Goal: Task Accomplishment & Management: Use online tool/utility

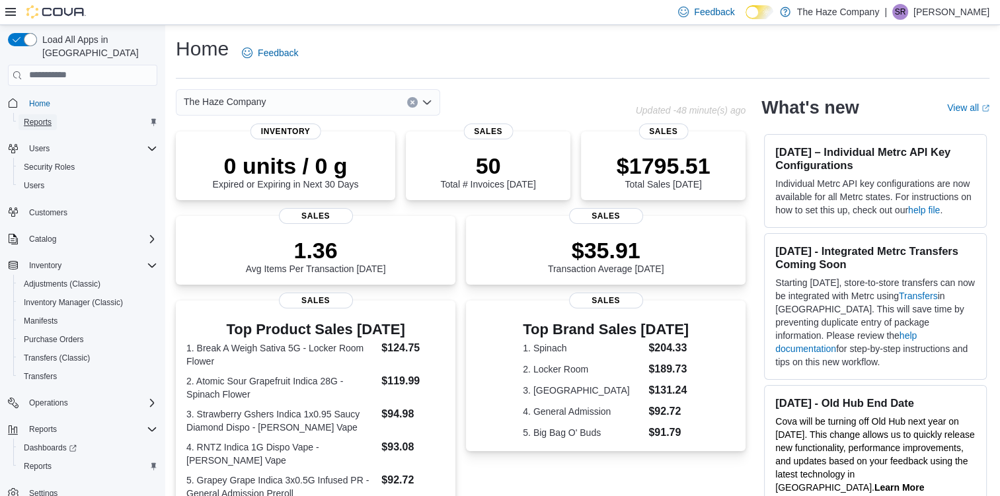
click at [54, 115] on link "Reports" at bounding box center [38, 122] width 38 height 16
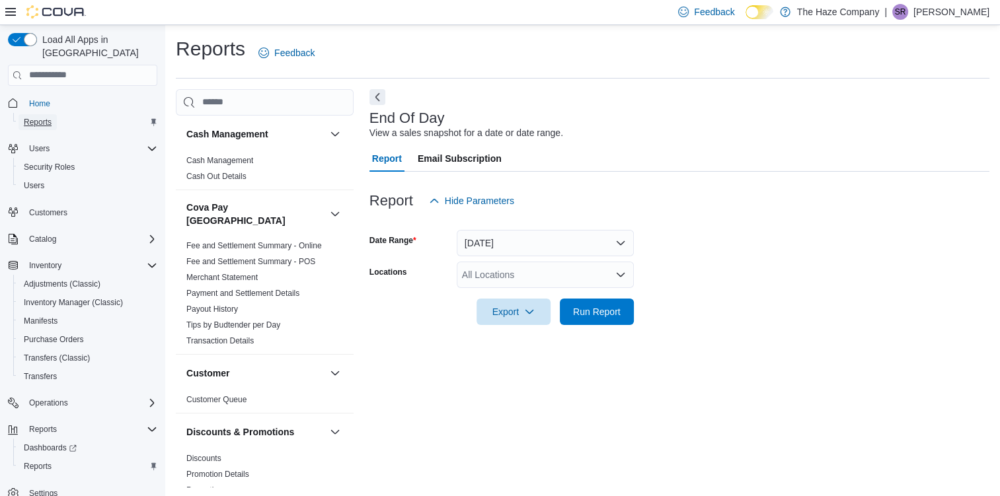
scroll to position [1, 0]
click at [153, 424] on icon "Complex example" at bounding box center [152, 429] width 11 height 11
click at [53, 424] on span "Reports" at bounding box center [43, 429] width 28 height 11
click at [260, 130] on h3 "Cash Management" at bounding box center [227, 132] width 82 height 13
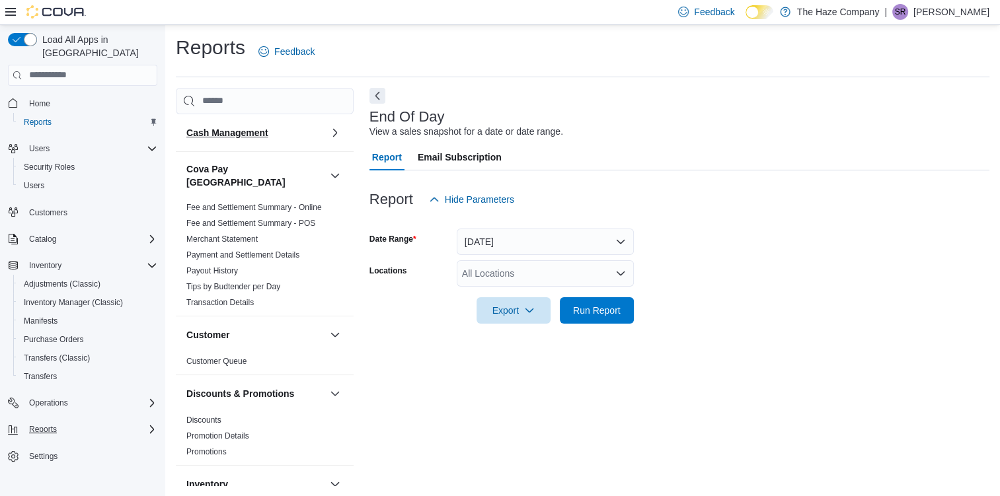
click at [229, 129] on h3 "Cash Management" at bounding box center [227, 132] width 82 height 13
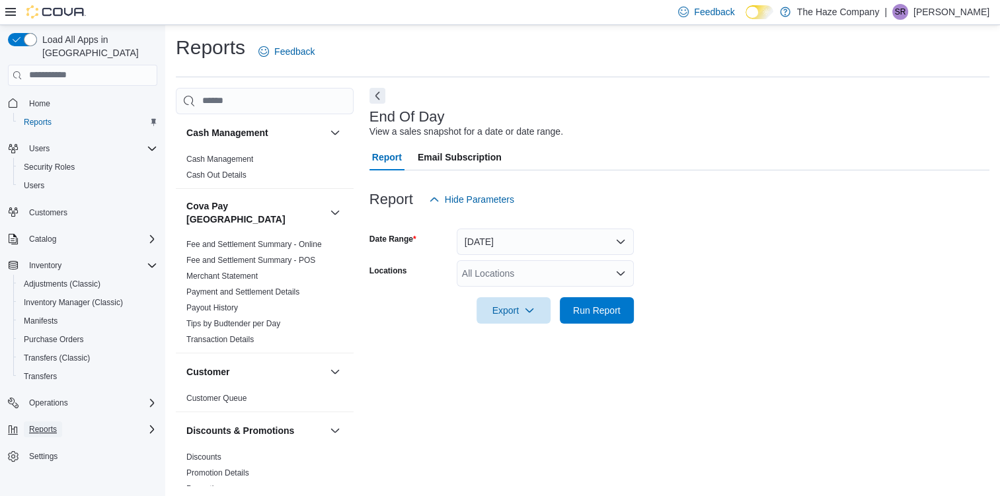
click at [47, 424] on span "Reports" at bounding box center [43, 429] width 28 height 11
click at [603, 320] on span "Run Report" at bounding box center [597, 310] width 58 height 26
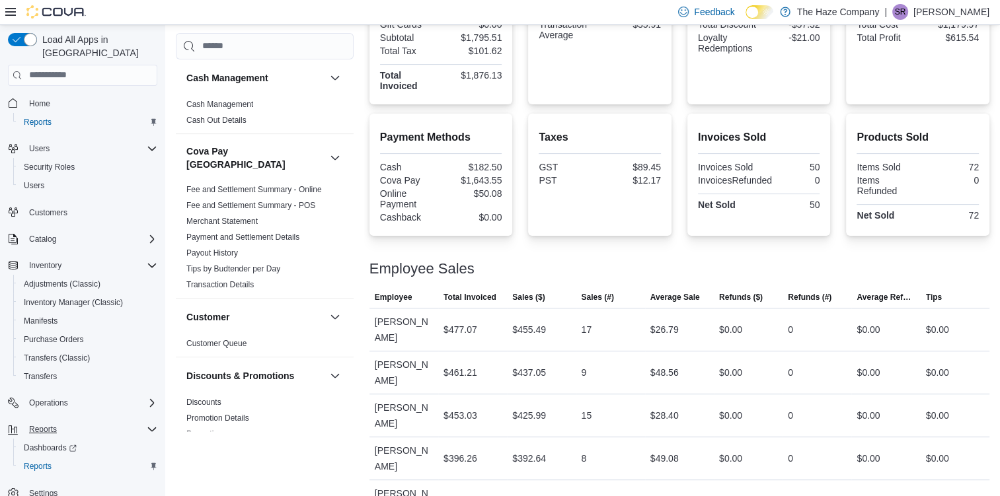
scroll to position [371, 0]
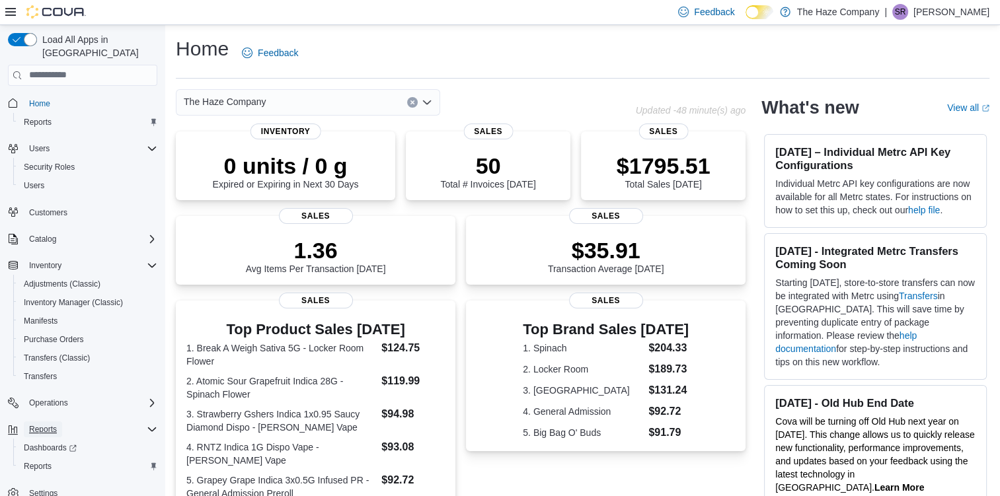
click at [38, 424] on span "Reports" at bounding box center [43, 429] width 28 height 11
click at [48, 424] on span "Reports" at bounding box center [43, 429] width 28 height 11
click at [51, 461] on span "Reports" at bounding box center [38, 466] width 28 height 11
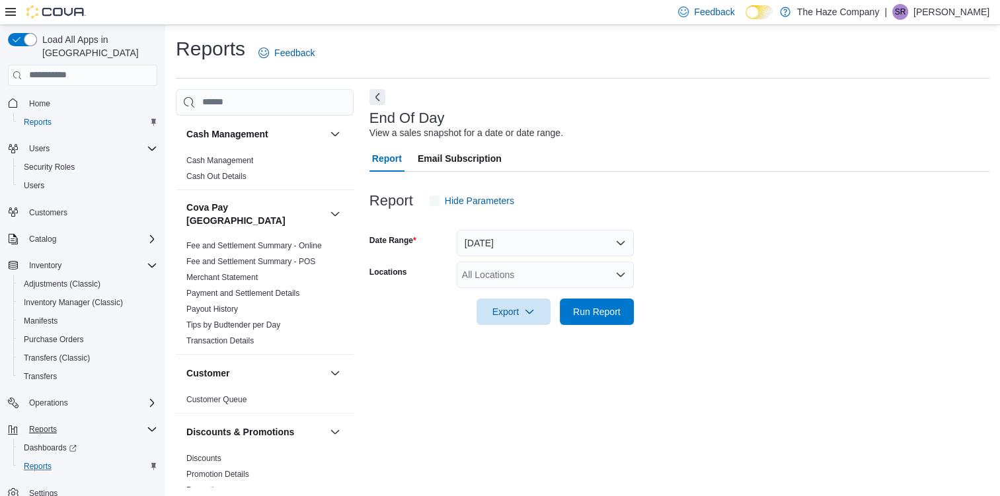
scroll to position [1, 0]
click at [608, 310] on span "Run Report" at bounding box center [597, 309] width 48 height 13
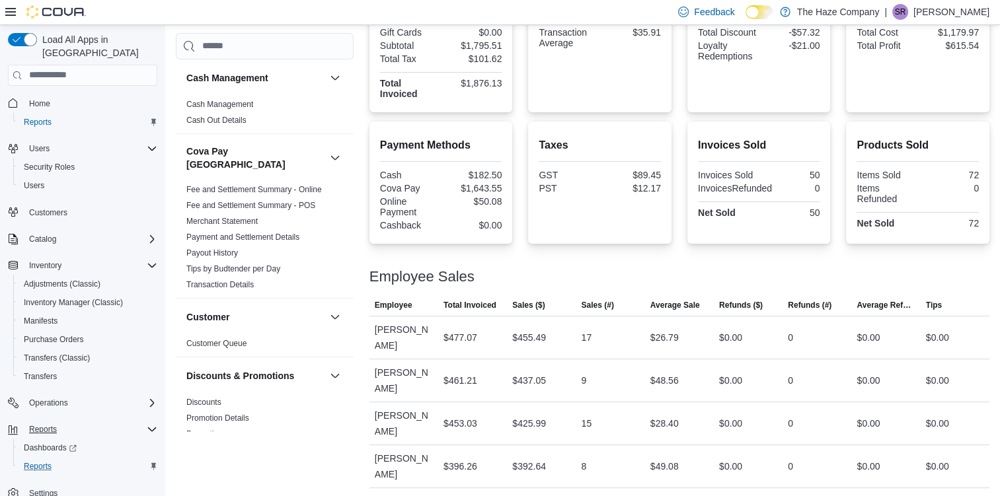
scroll to position [371, 0]
